Goal: Task Accomplishment & Management: Manage account settings

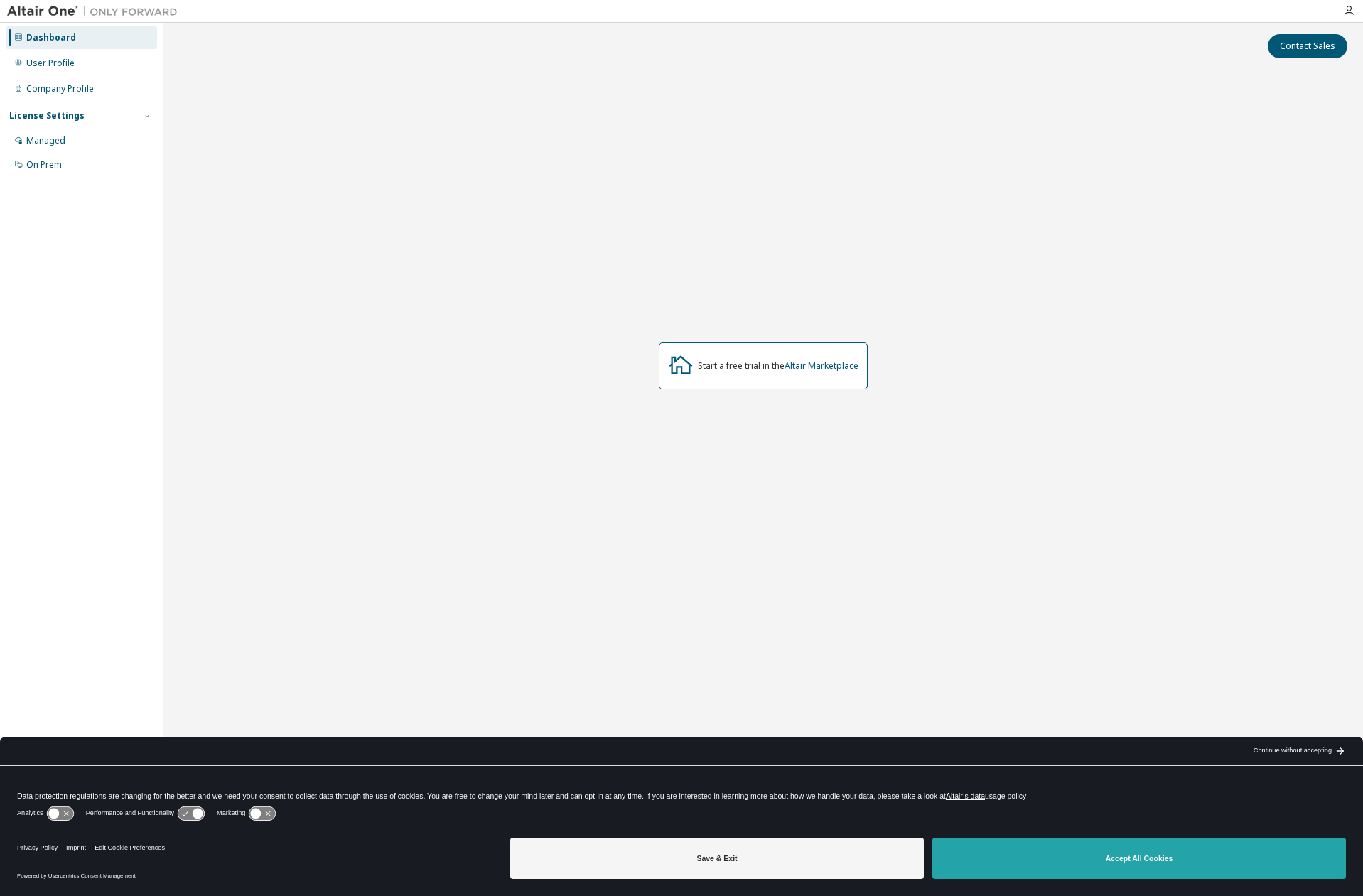
click at [1082, 854] on button "Accept All Cookies" at bounding box center [1139, 858] width 413 height 41
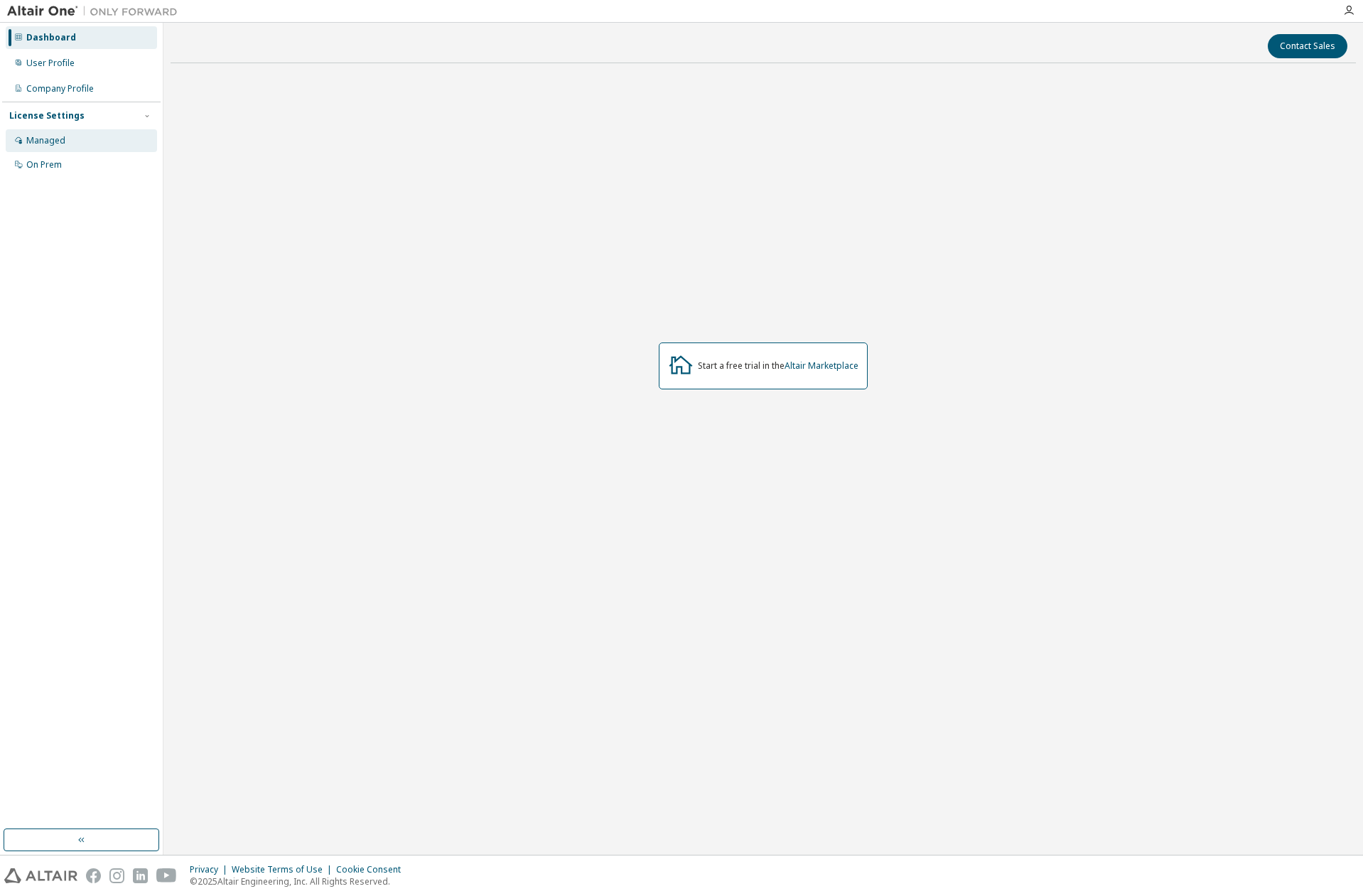
click at [60, 144] on div "Managed" at bounding box center [46, 141] width 39 height 11
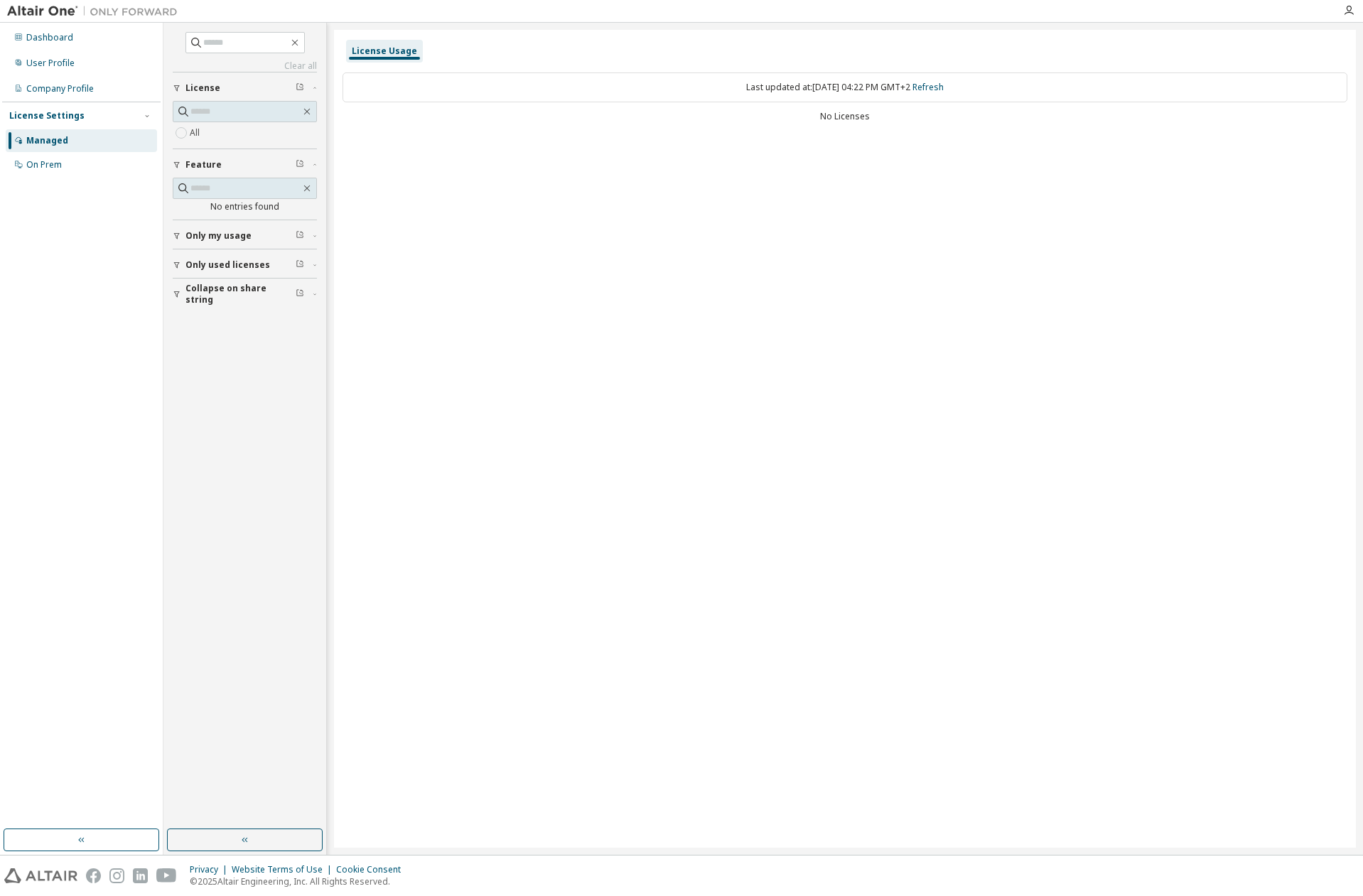
click at [282, 267] on div "Only used licenses" at bounding box center [248, 265] width 127 height 11
click at [232, 340] on span "Collapse on share string" at bounding box center [240, 335] width 110 height 23
